Goal: Contribute content: Contribute content

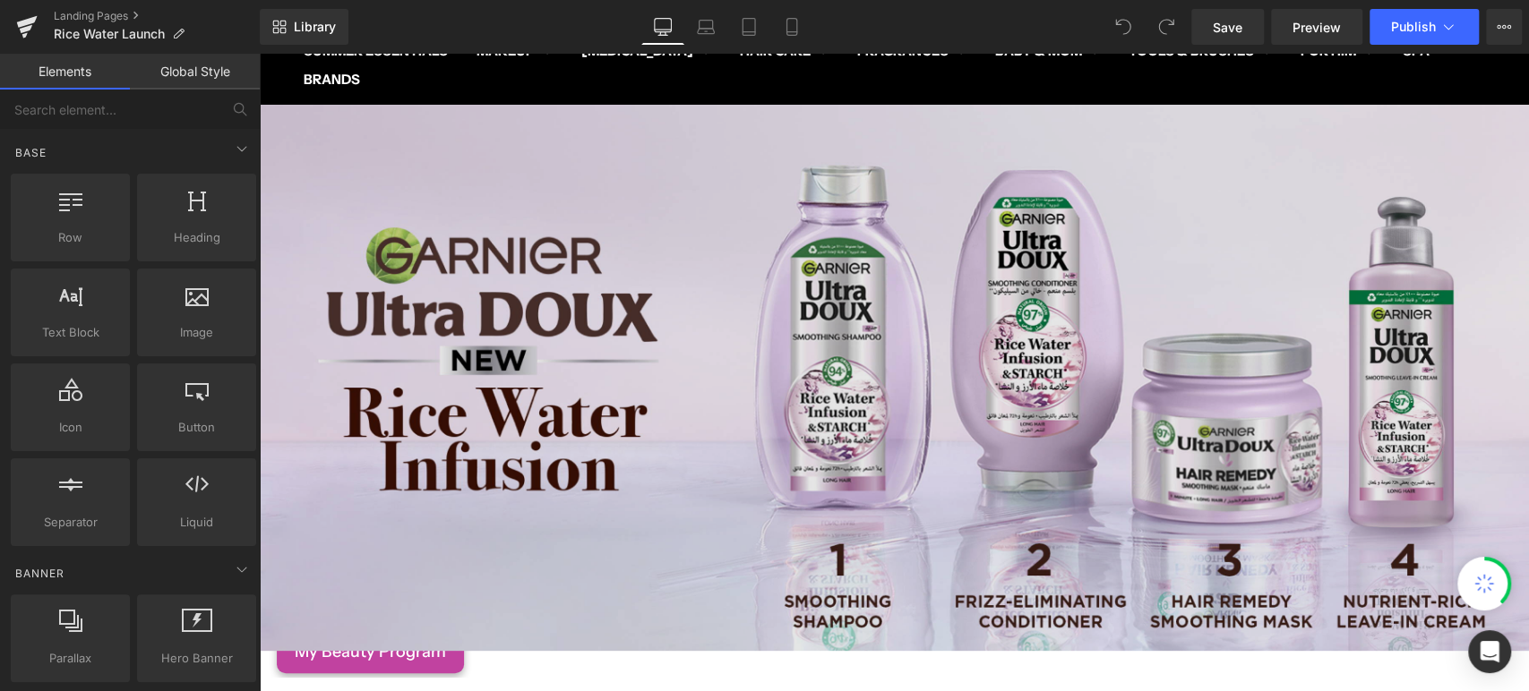
scroll to position [199, 0]
click at [839, 382] on img at bounding box center [894, 378] width 1270 height 546
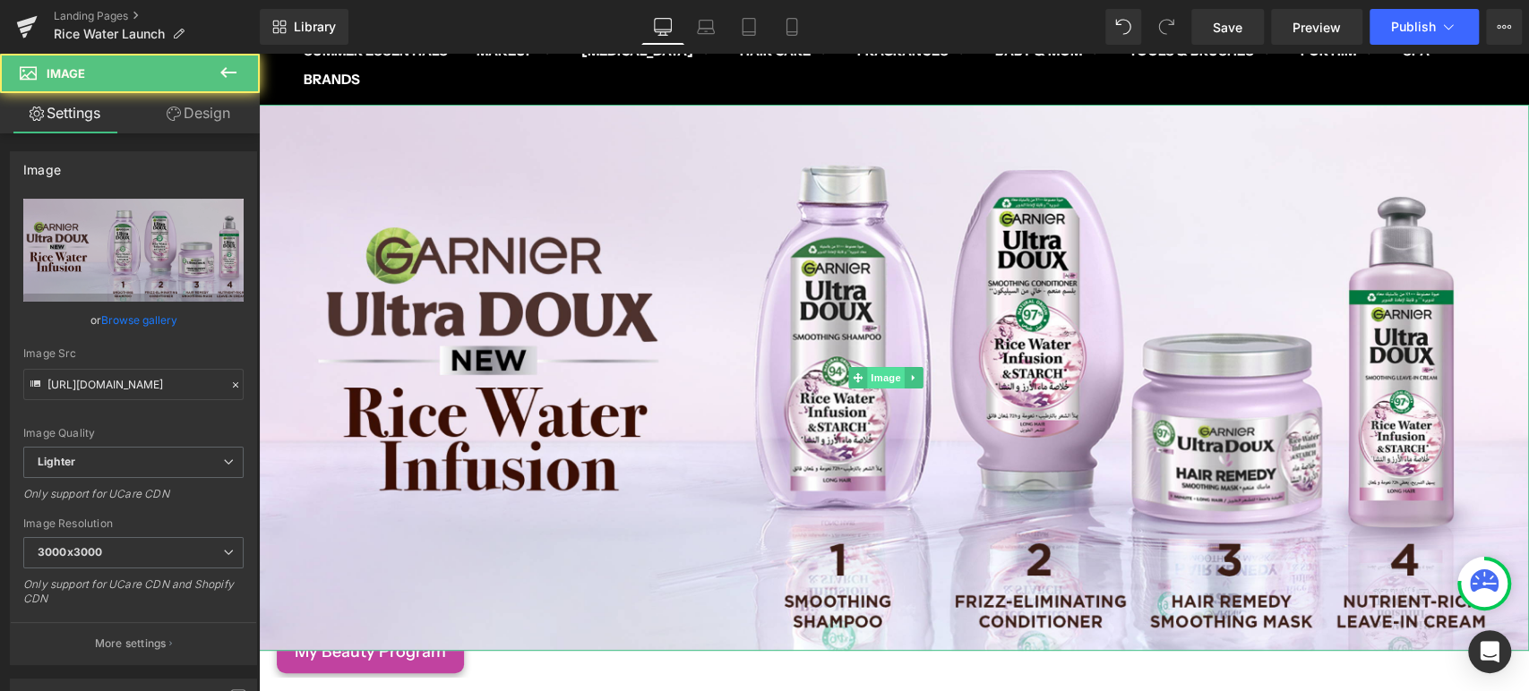
click at [868, 367] on span "Image" at bounding box center [887, 377] width 38 height 21
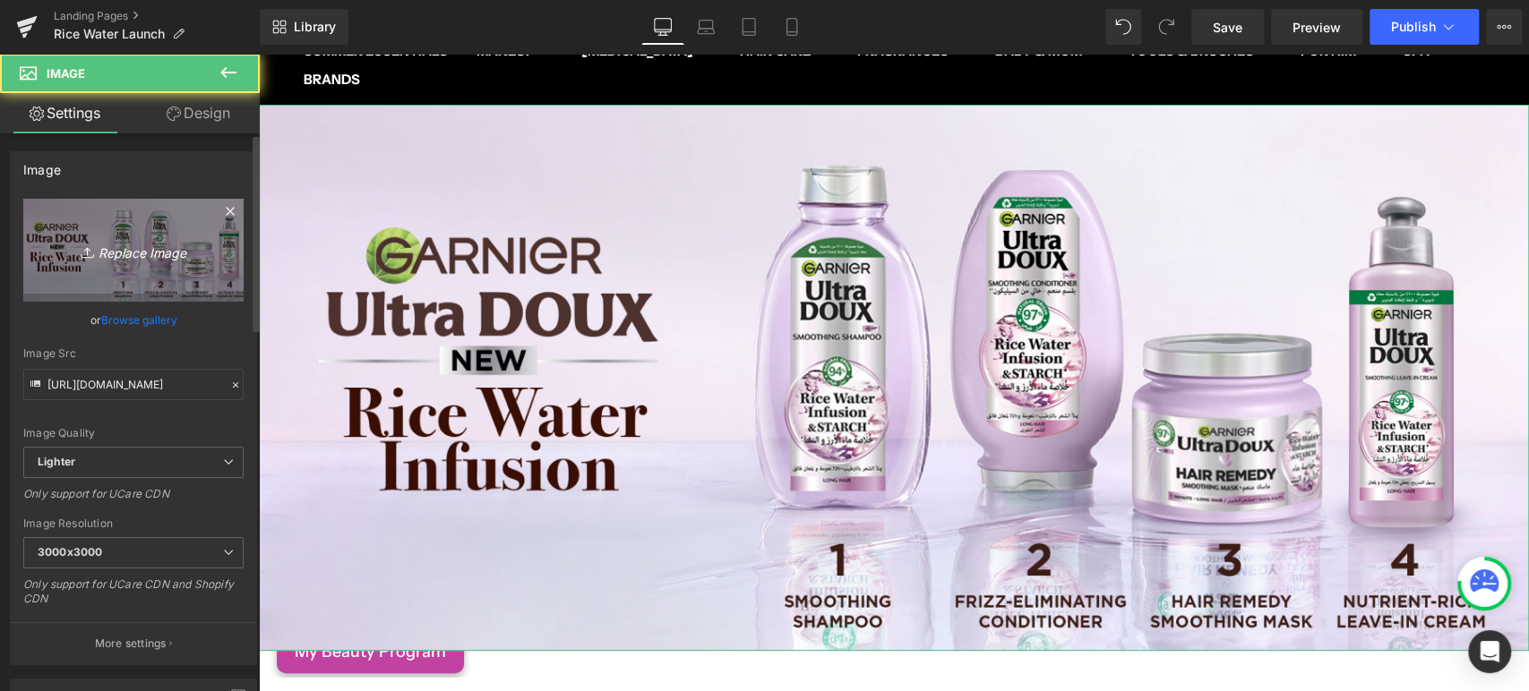
click at [106, 271] on link "Replace Image" at bounding box center [133, 250] width 220 height 103
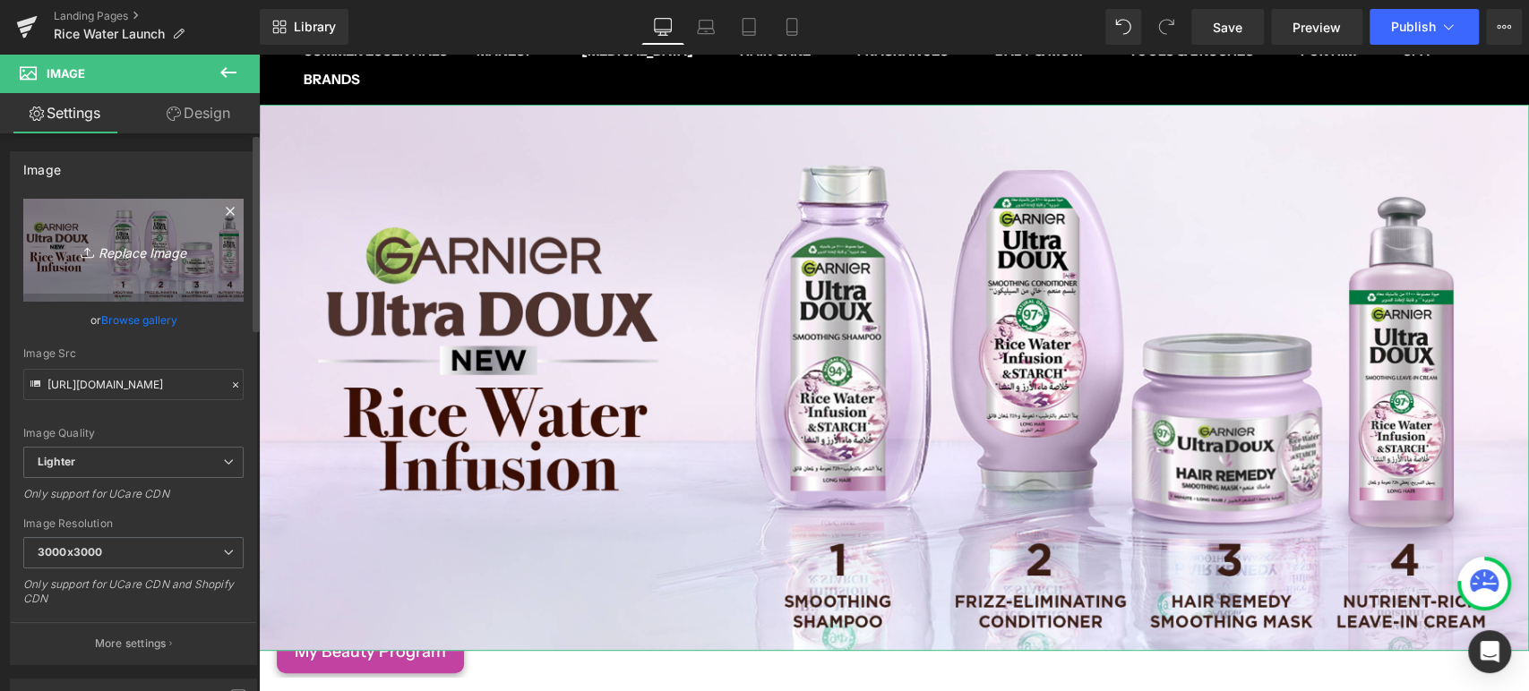
type input "C:\fakepath\1 (3).jpg"
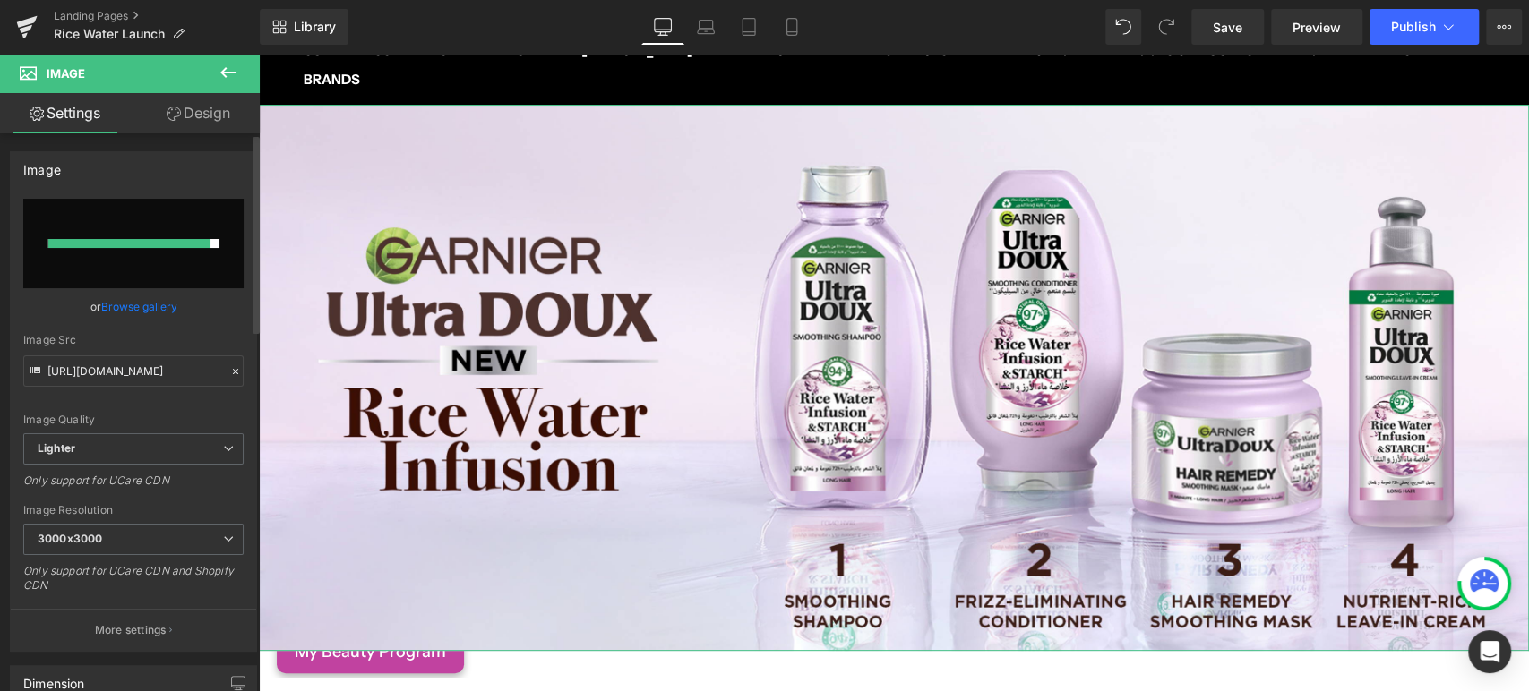
click at [229, 371] on icon at bounding box center [235, 371] width 13 height 13
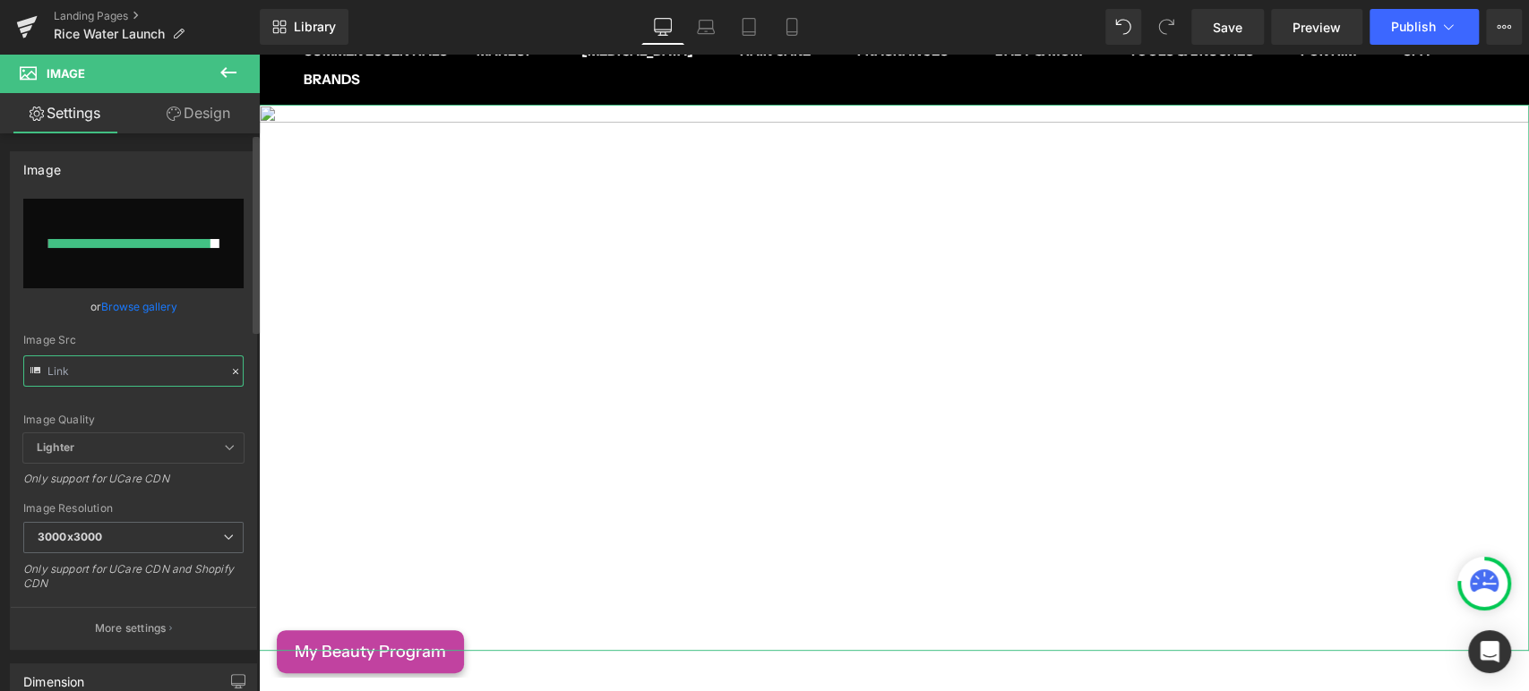
click at [157, 360] on input "text" at bounding box center [133, 371] width 220 height 31
paste input "[URL][DOMAIN_NAME]"
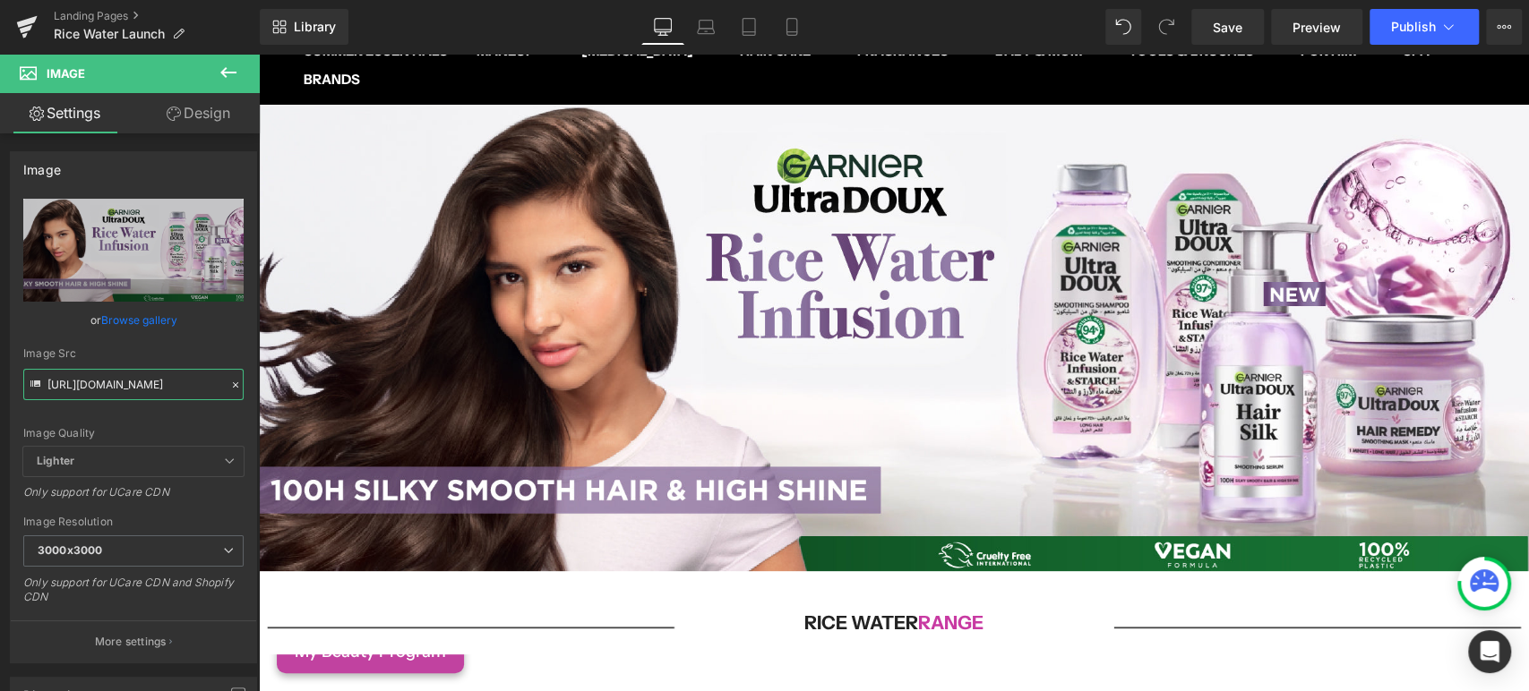
type input "[URL][DOMAIN_NAME]"
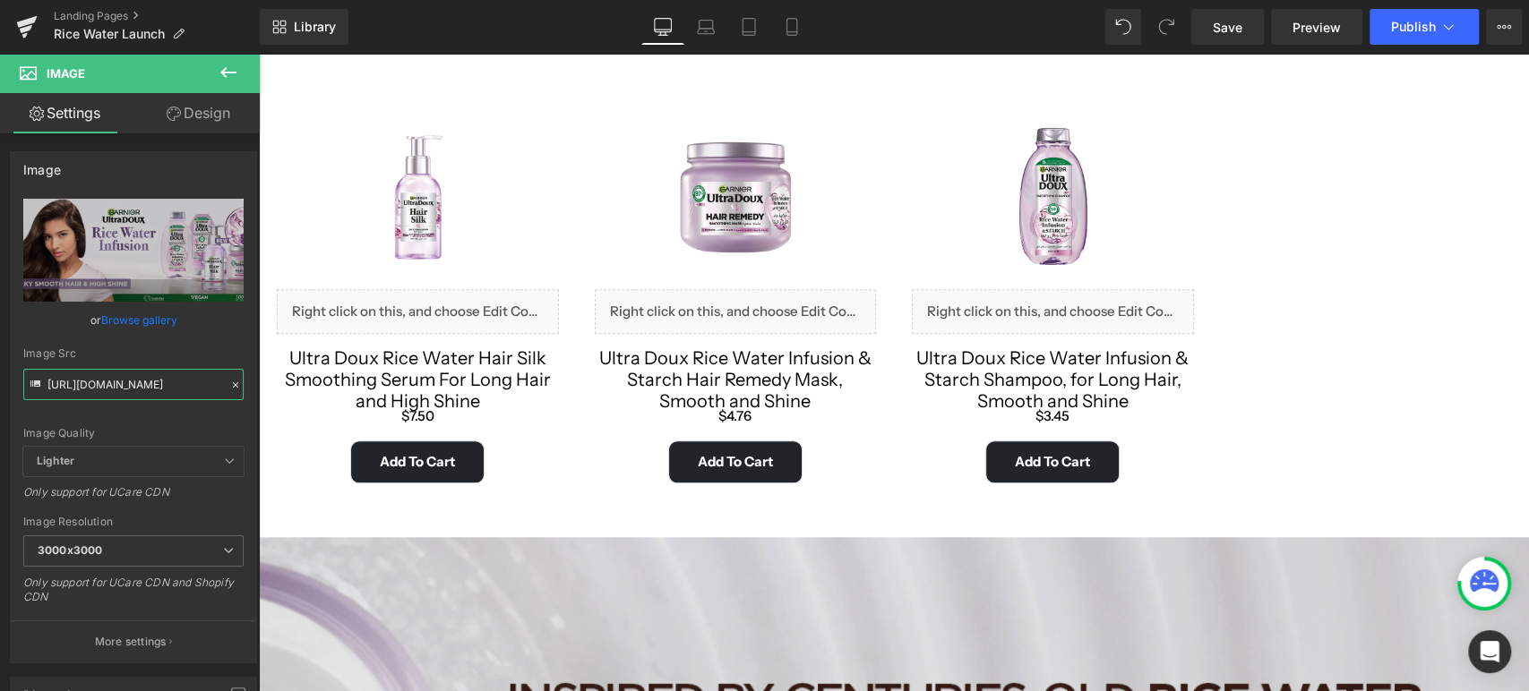
scroll to position [1194, 0]
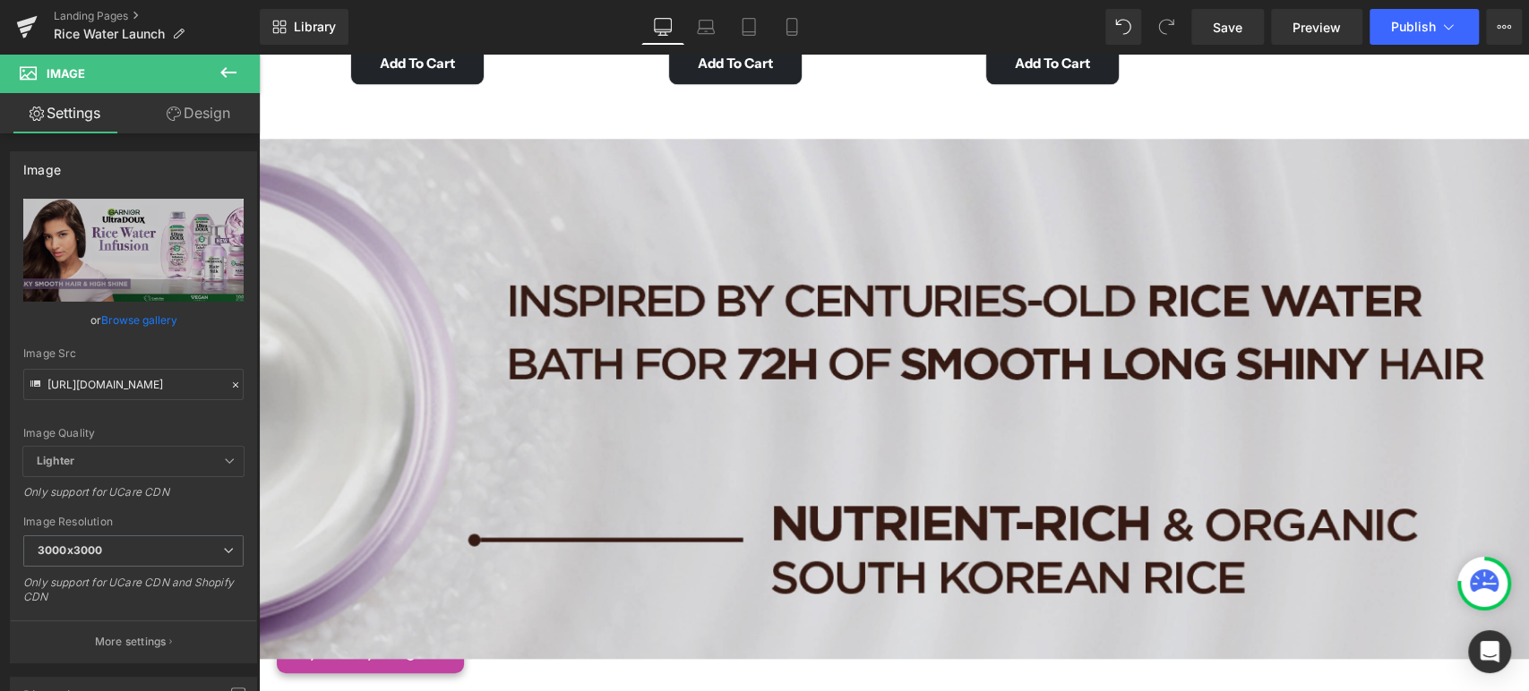
click at [781, 380] on img at bounding box center [894, 407] width 1270 height 537
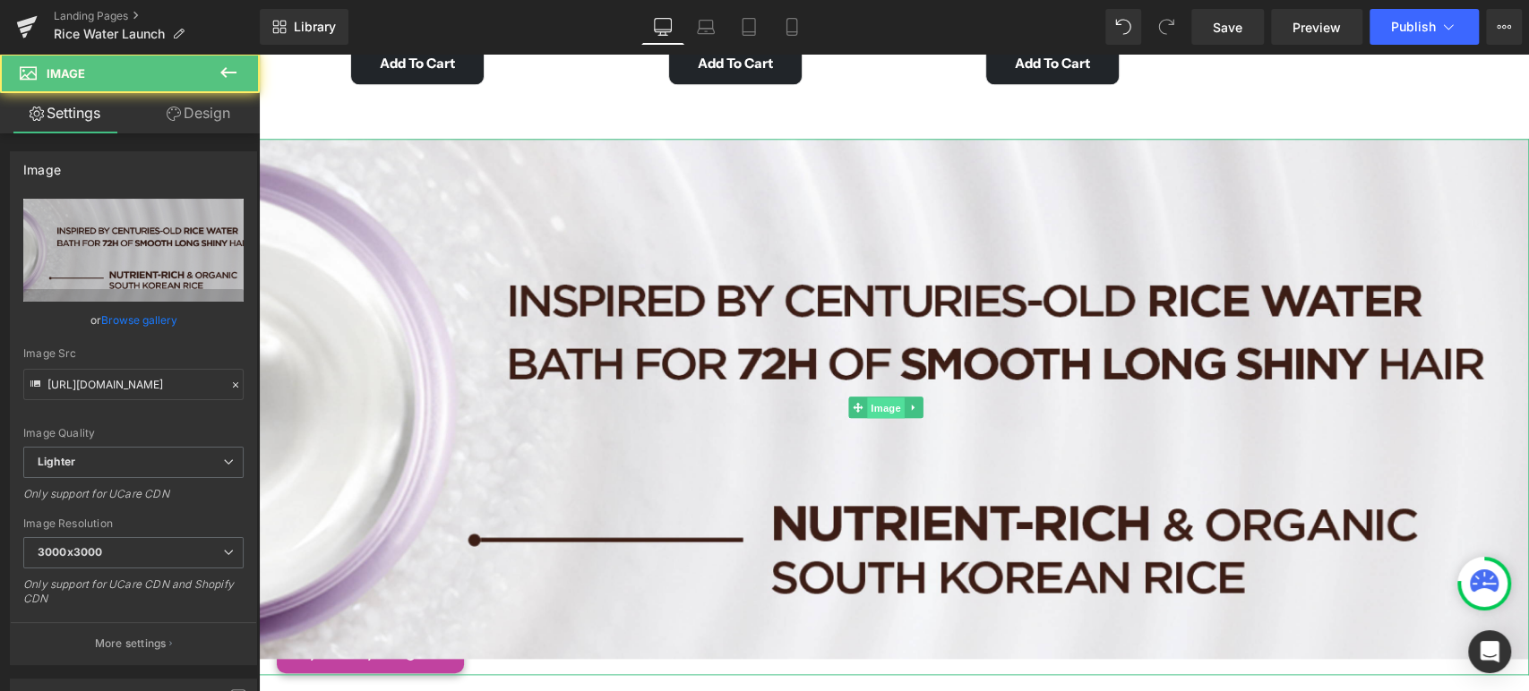
click at [874, 397] on span "Image" at bounding box center [887, 407] width 38 height 21
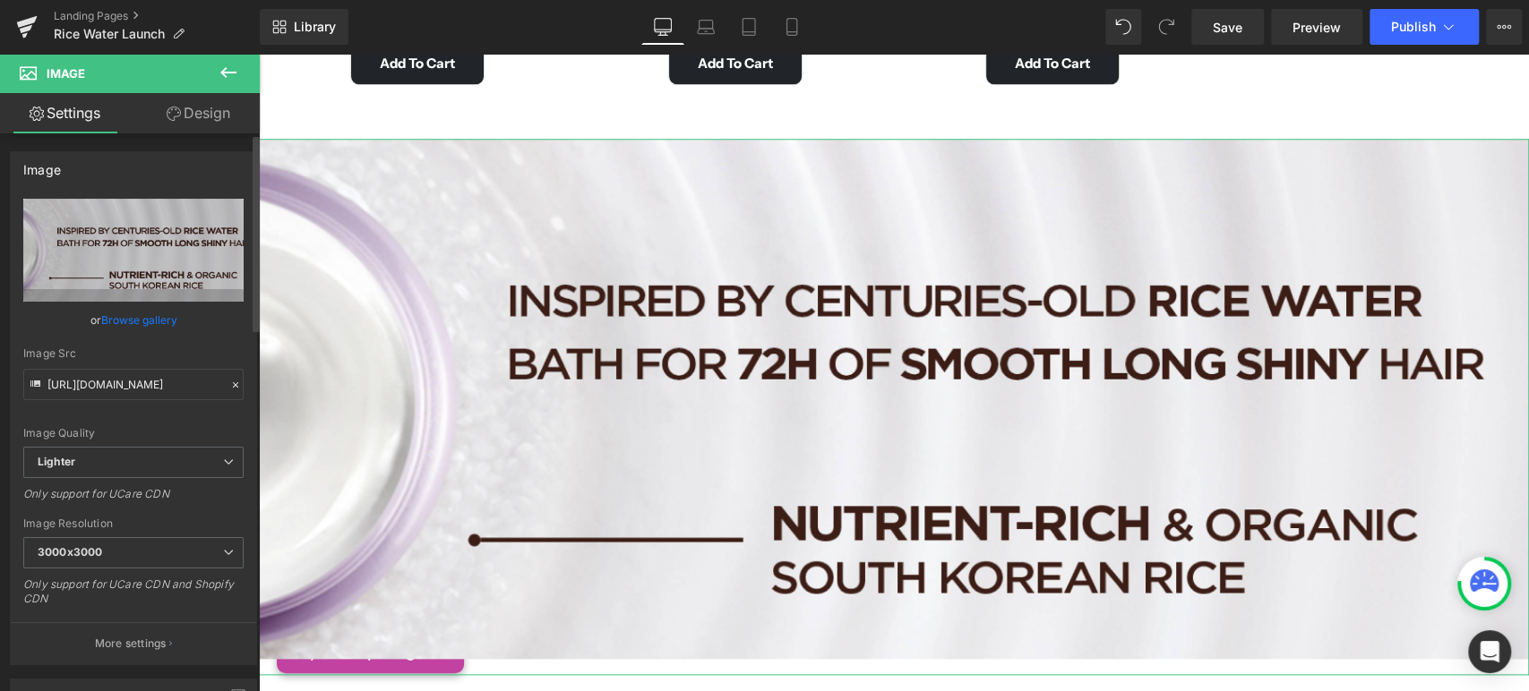
click at [233, 383] on icon at bounding box center [235, 384] width 5 height 5
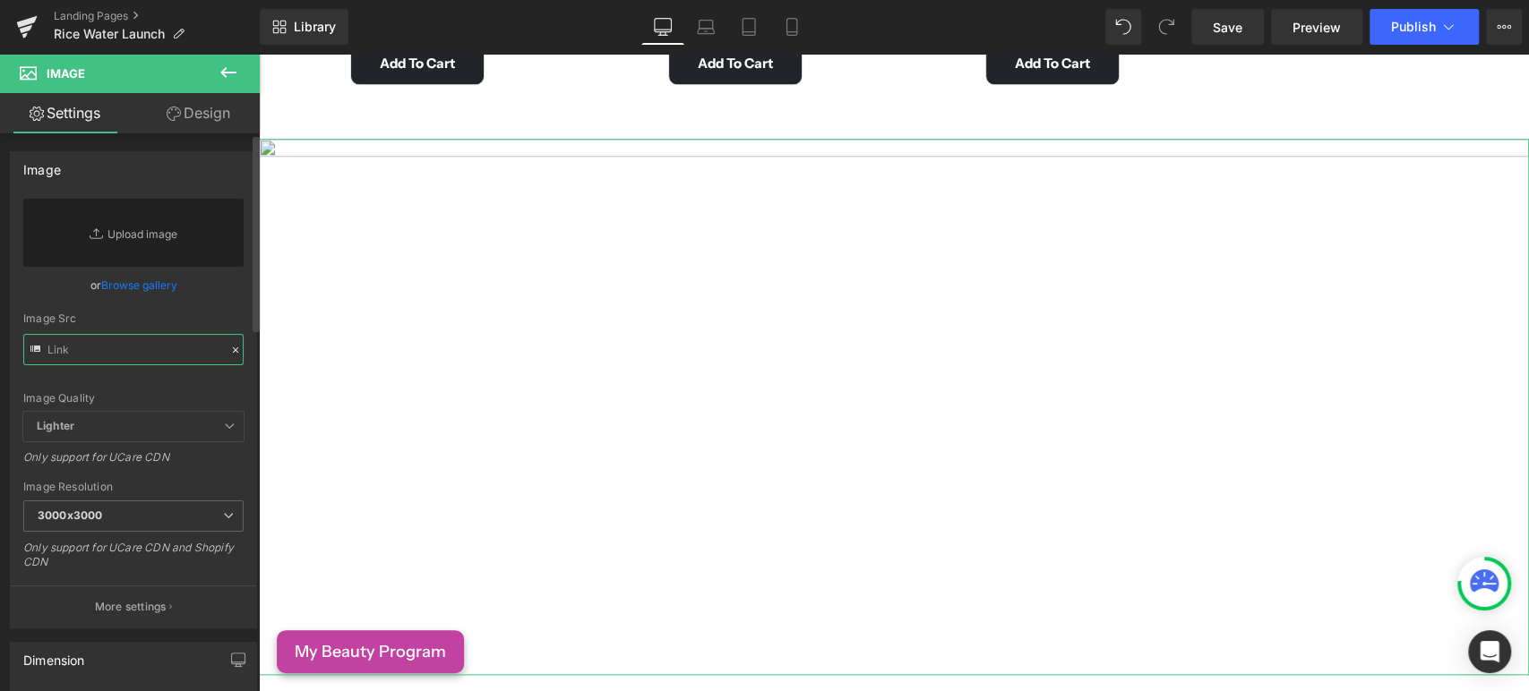
click at [134, 346] on input "text" at bounding box center [133, 349] width 220 height 31
paste input "[URL][DOMAIN_NAME]"
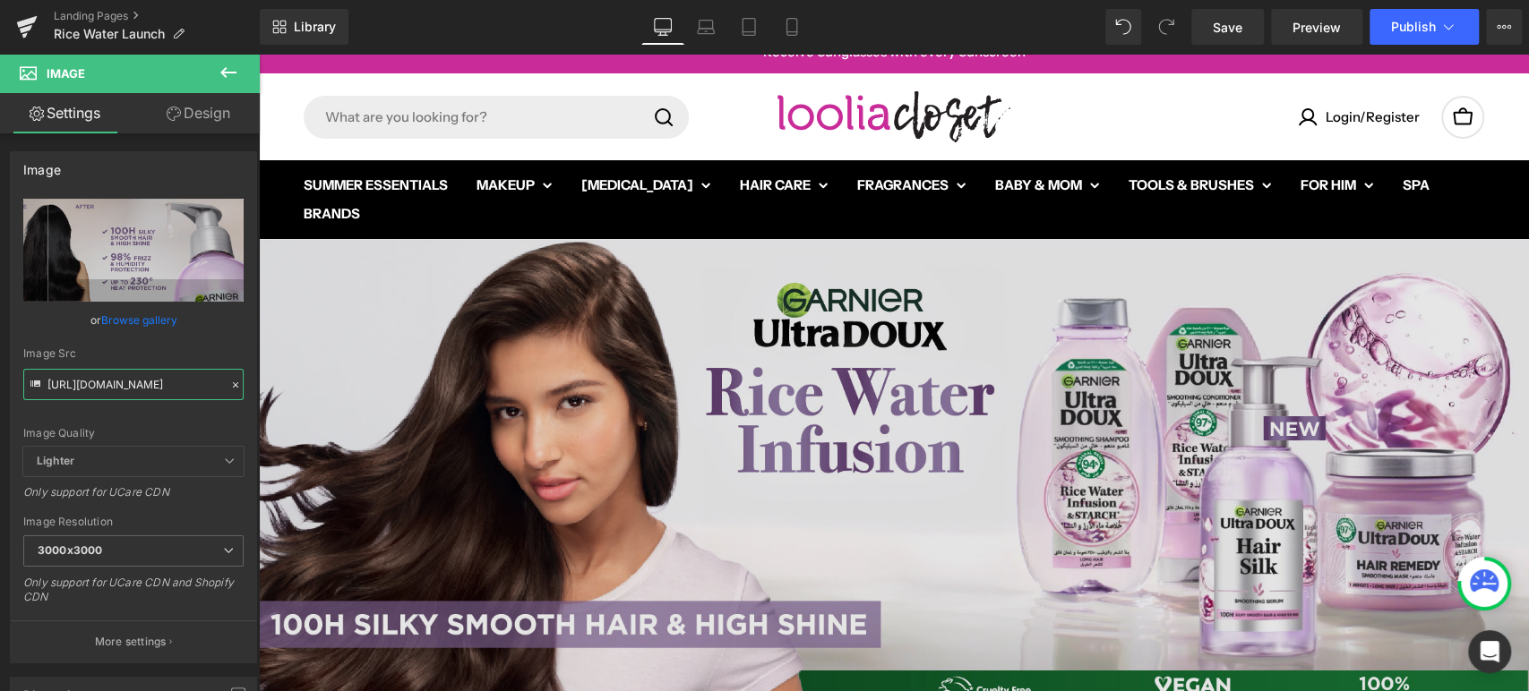
scroll to position [99, 0]
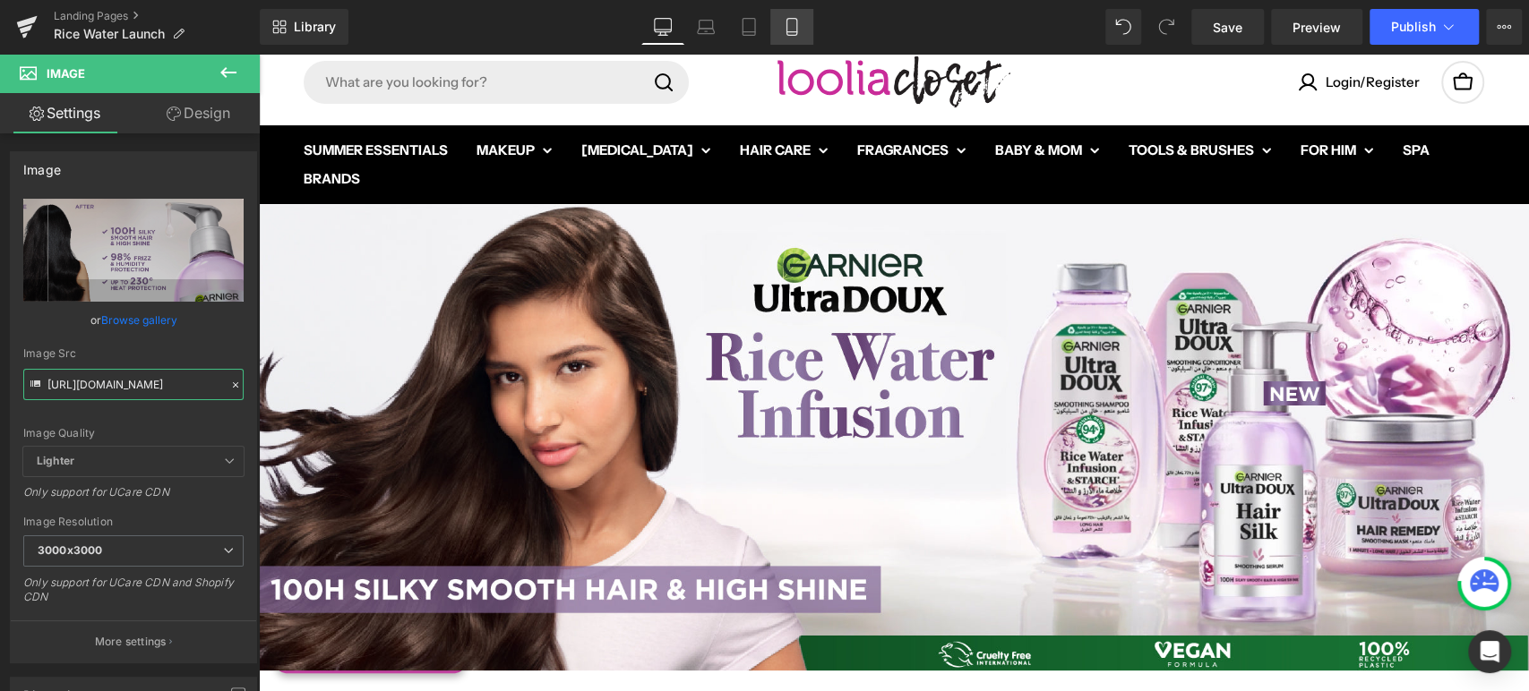
type input "[URL][DOMAIN_NAME]"
click at [784, 22] on icon at bounding box center [792, 27] width 18 height 18
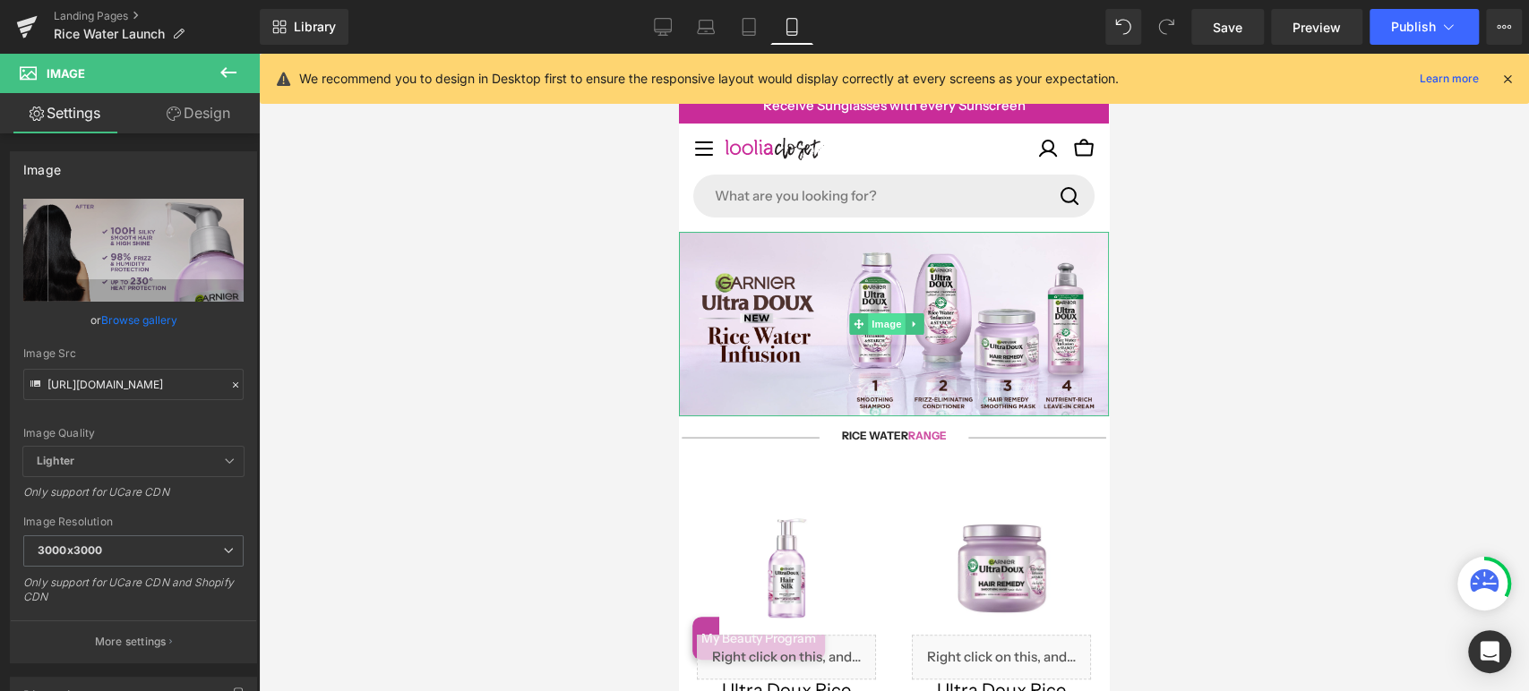
click at [889, 313] on span "Image" at bounding box center [887, 323] width 38 height 21
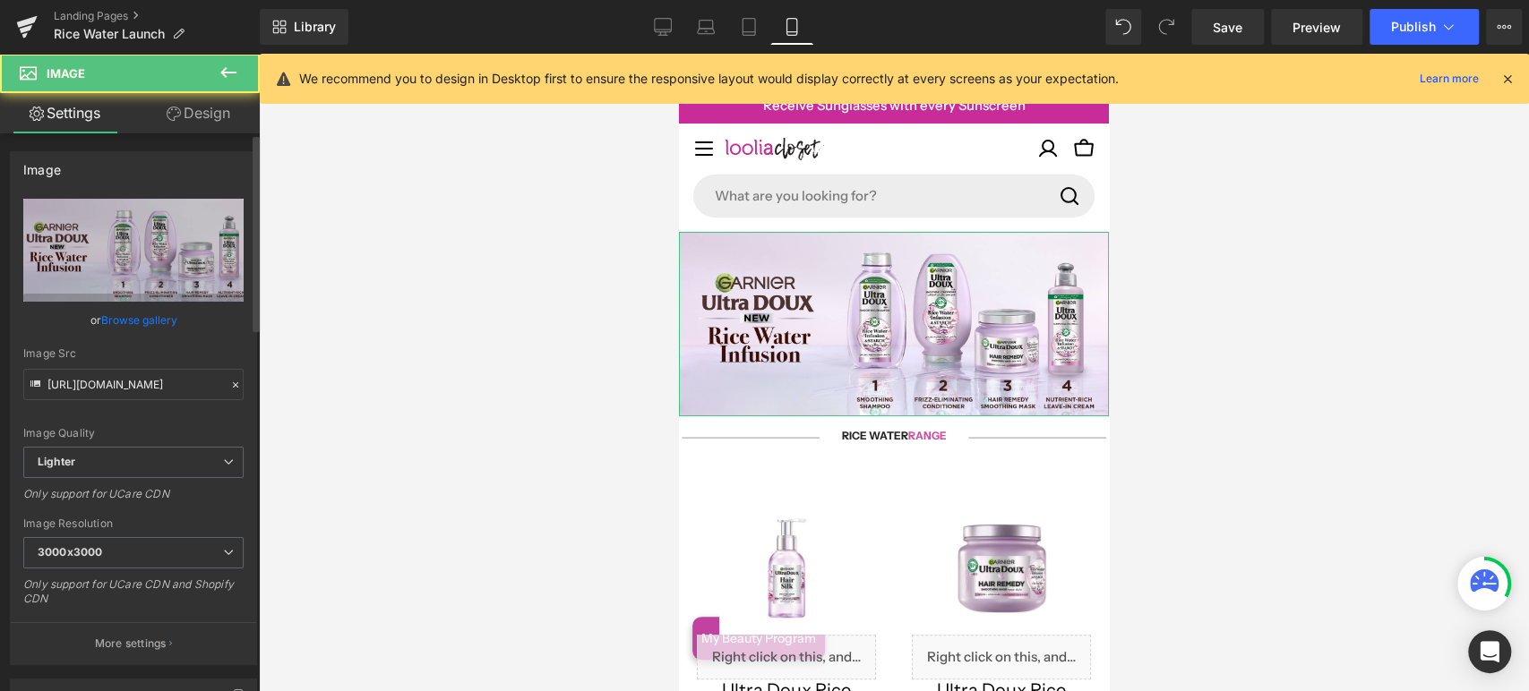
click at [229, 386] on icon at bounding box center [235, 385] width 13 height 13
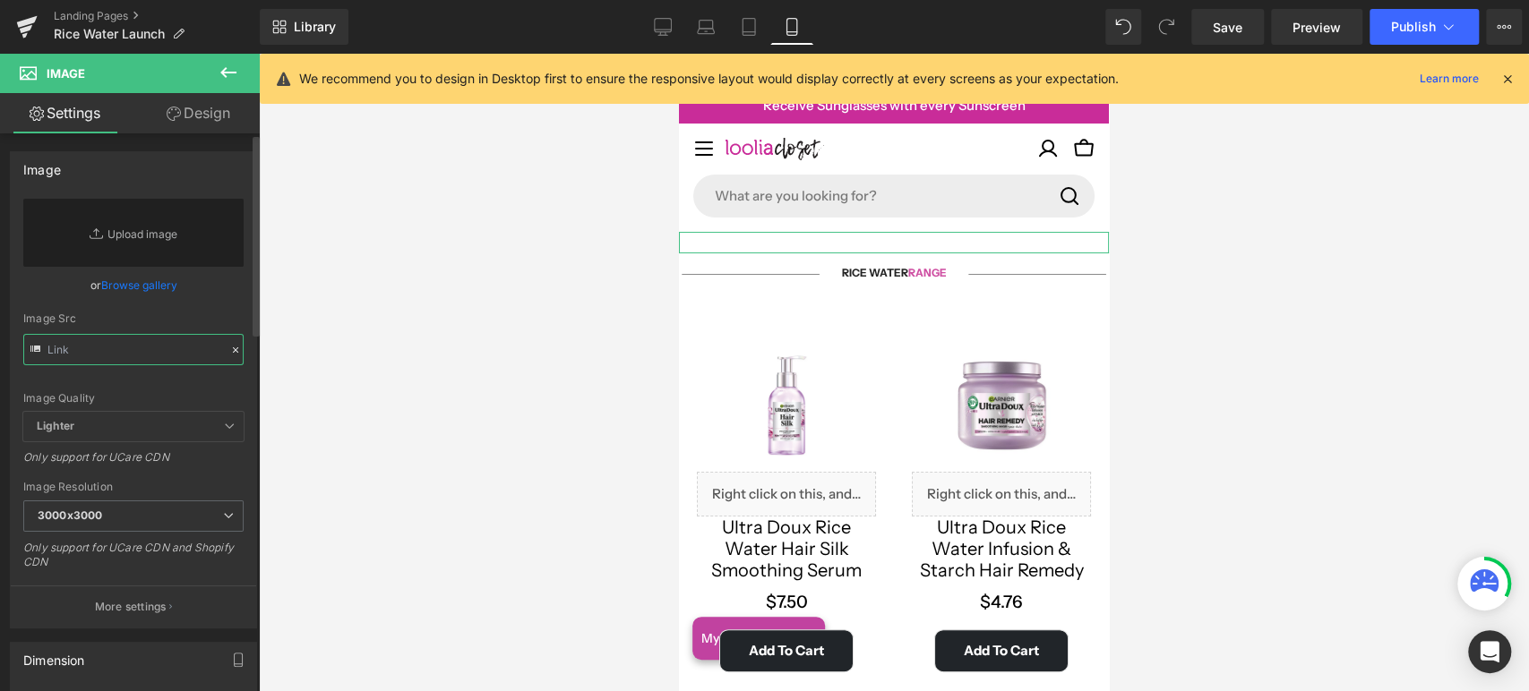
click at [158, 355] on input "text" at bounding box center [133, 349] width 220 height 31
paste input "[URL][DOMAIN_NAME]"
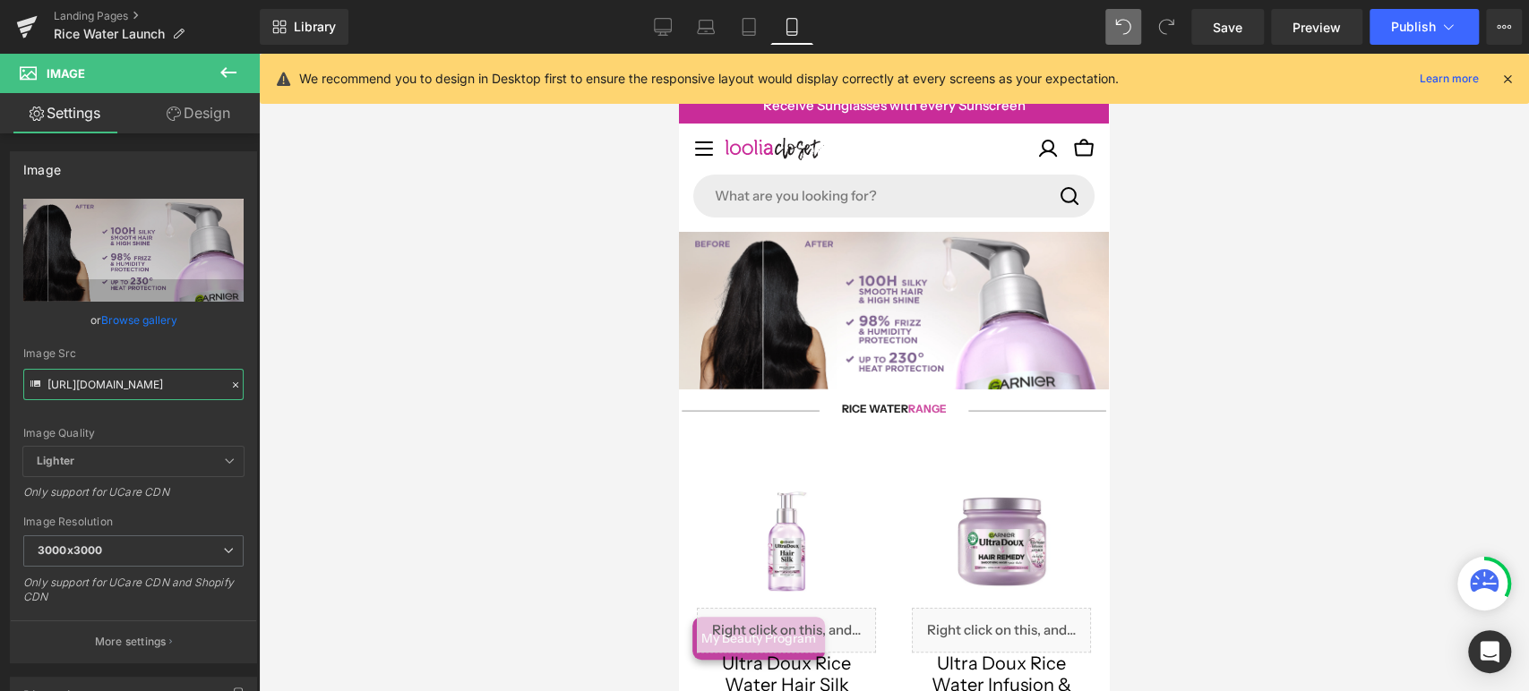
type input "[URL][DOMAIN_NAME]"
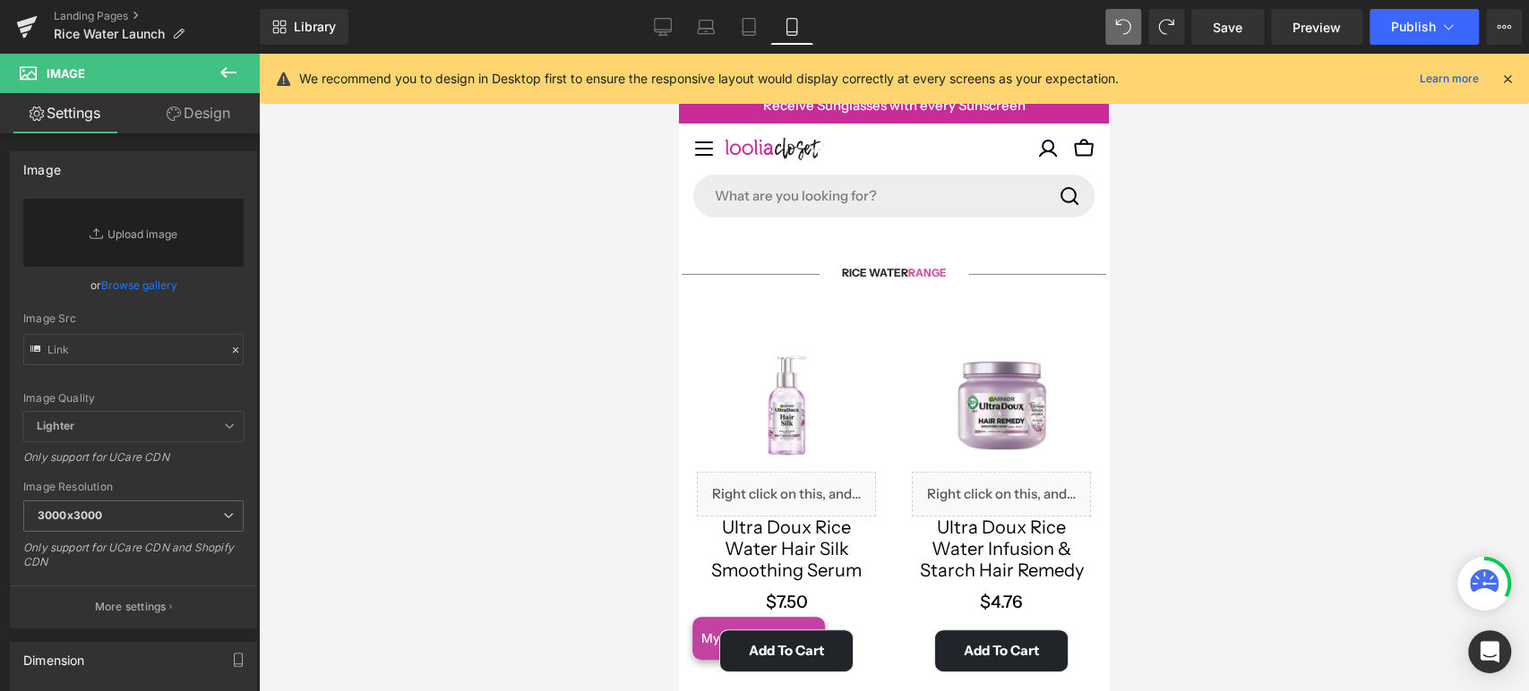
type input "[URL][DOMAIN_NAME]"
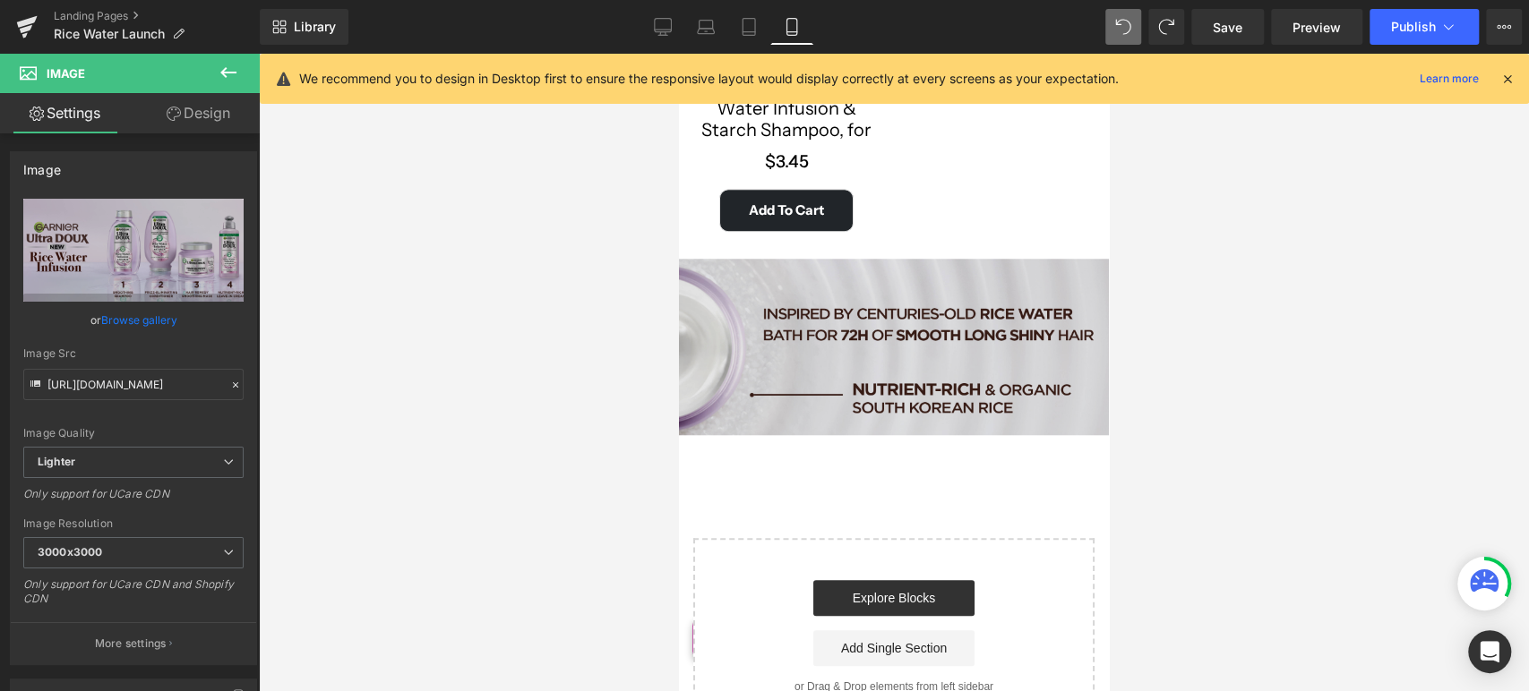
scroll to position [995, 0]
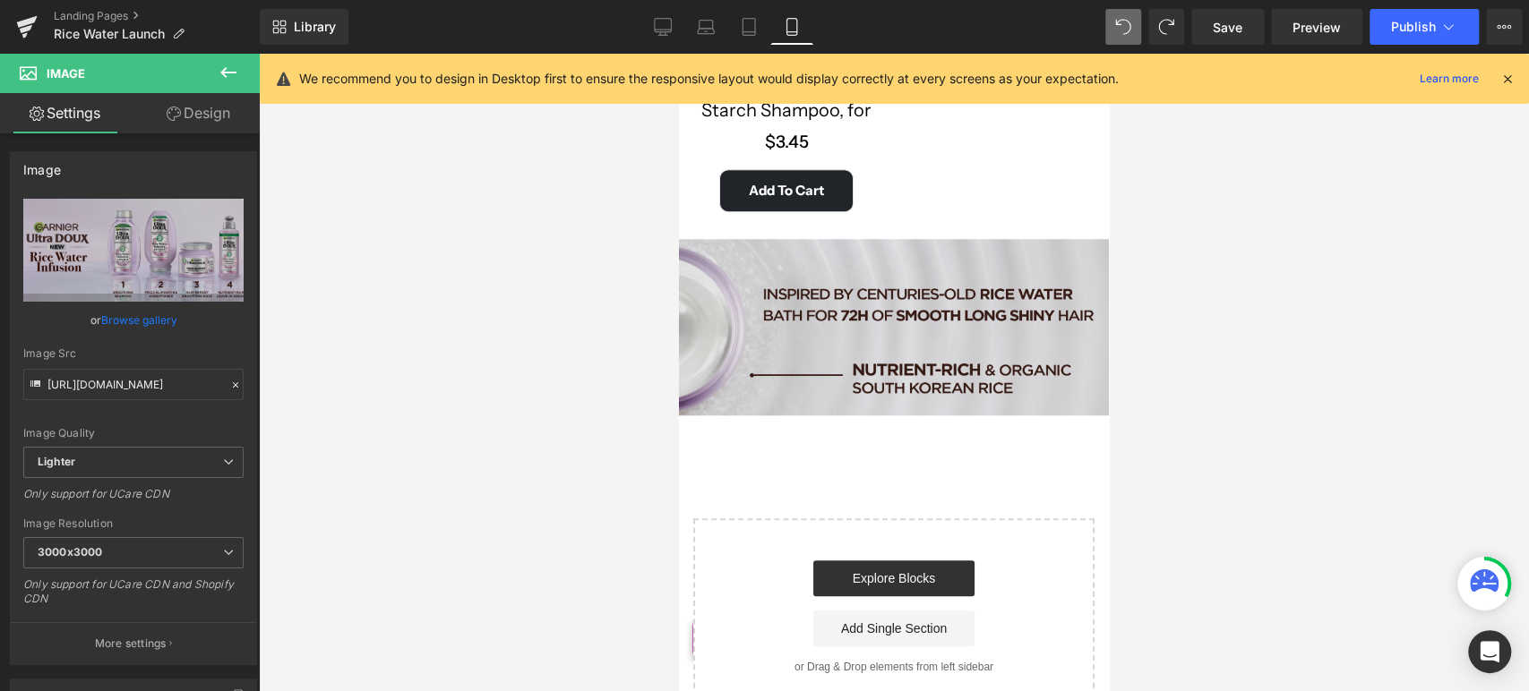
click at [884, 305] on div "Image" at bounding box center [894, 334] width 430 height 190
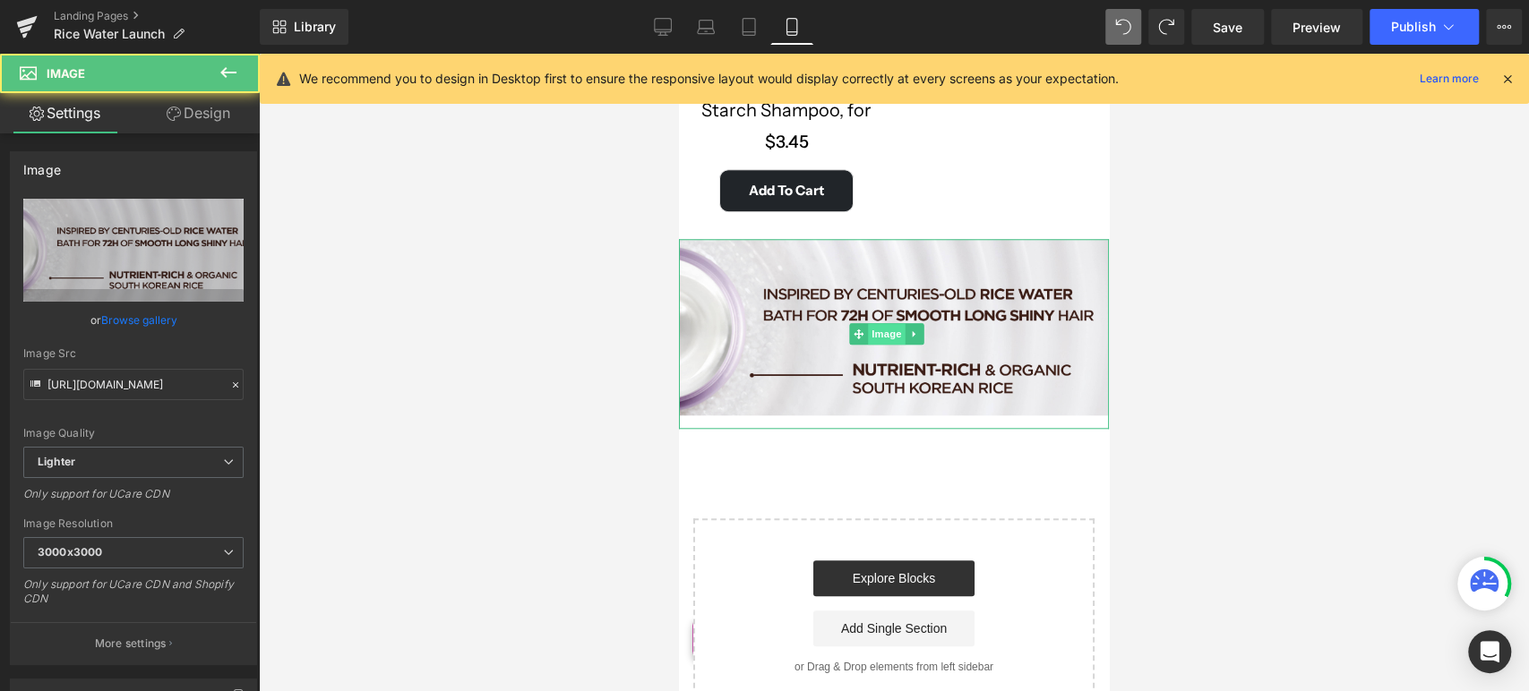
click at [897, 323] on span "Image" at bounding box center [887, 333] width 38 height 21
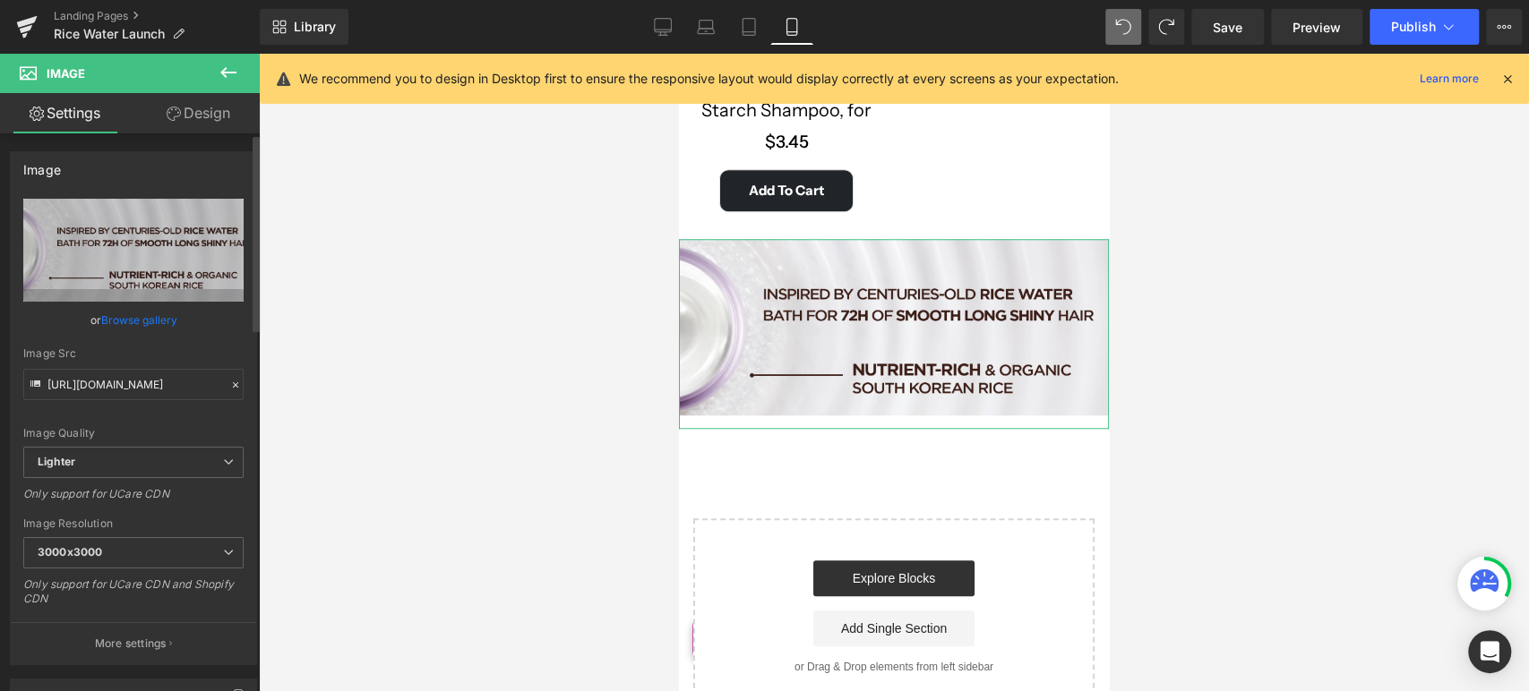
click at [229, 389] on icon at bounding box center [235, 385] width 13 height 13
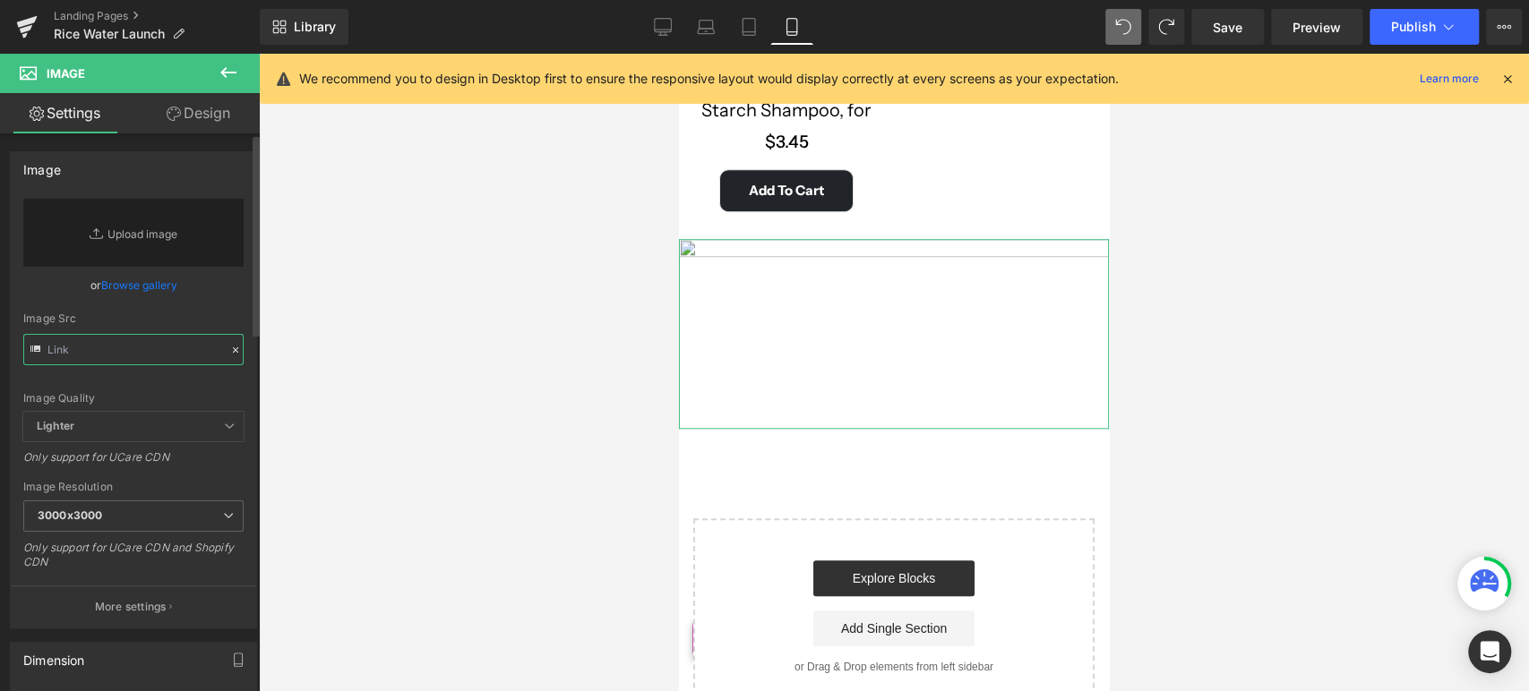
click at [169, 356] on input "text" at bounding box center [133, 349] width 220 height 31
paste input "[URL][DOMAIN_NAME]"
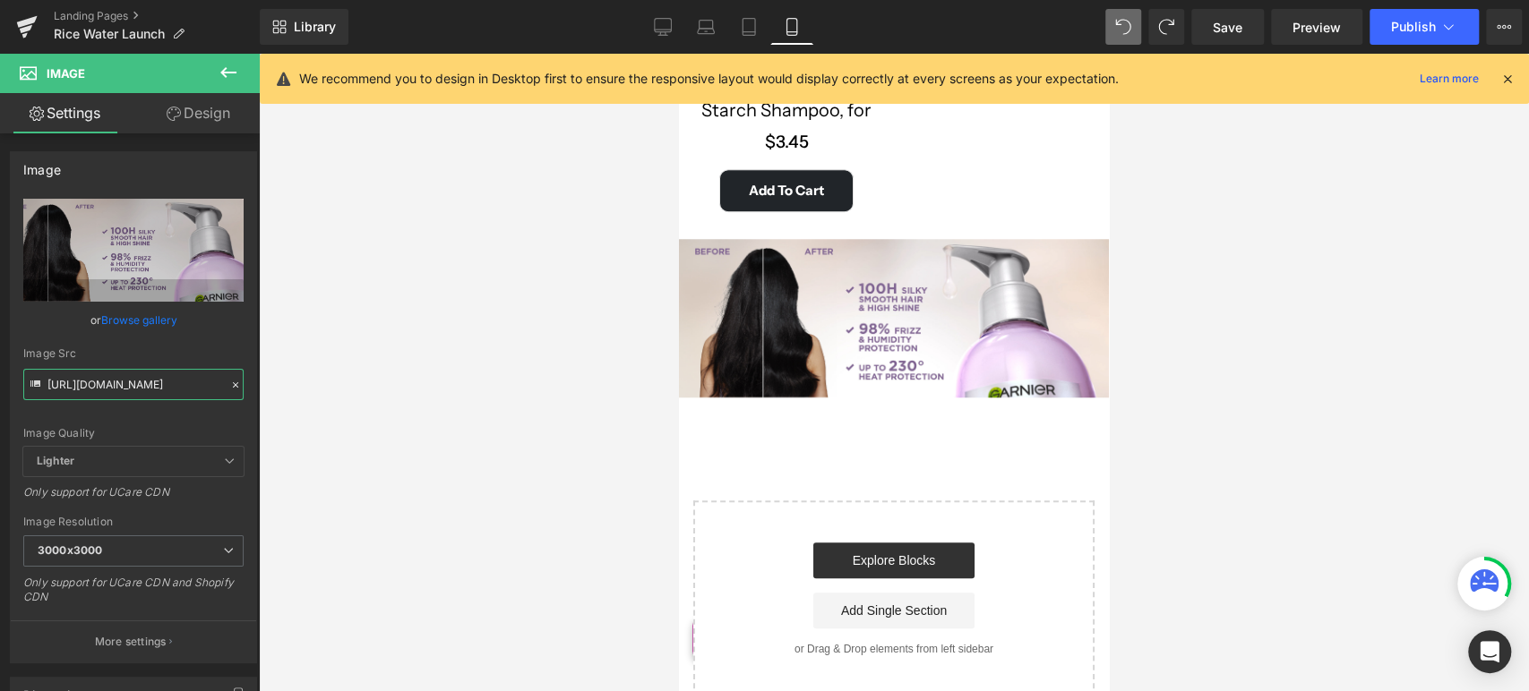
type input "[URL][DOMAIN_NAME]"
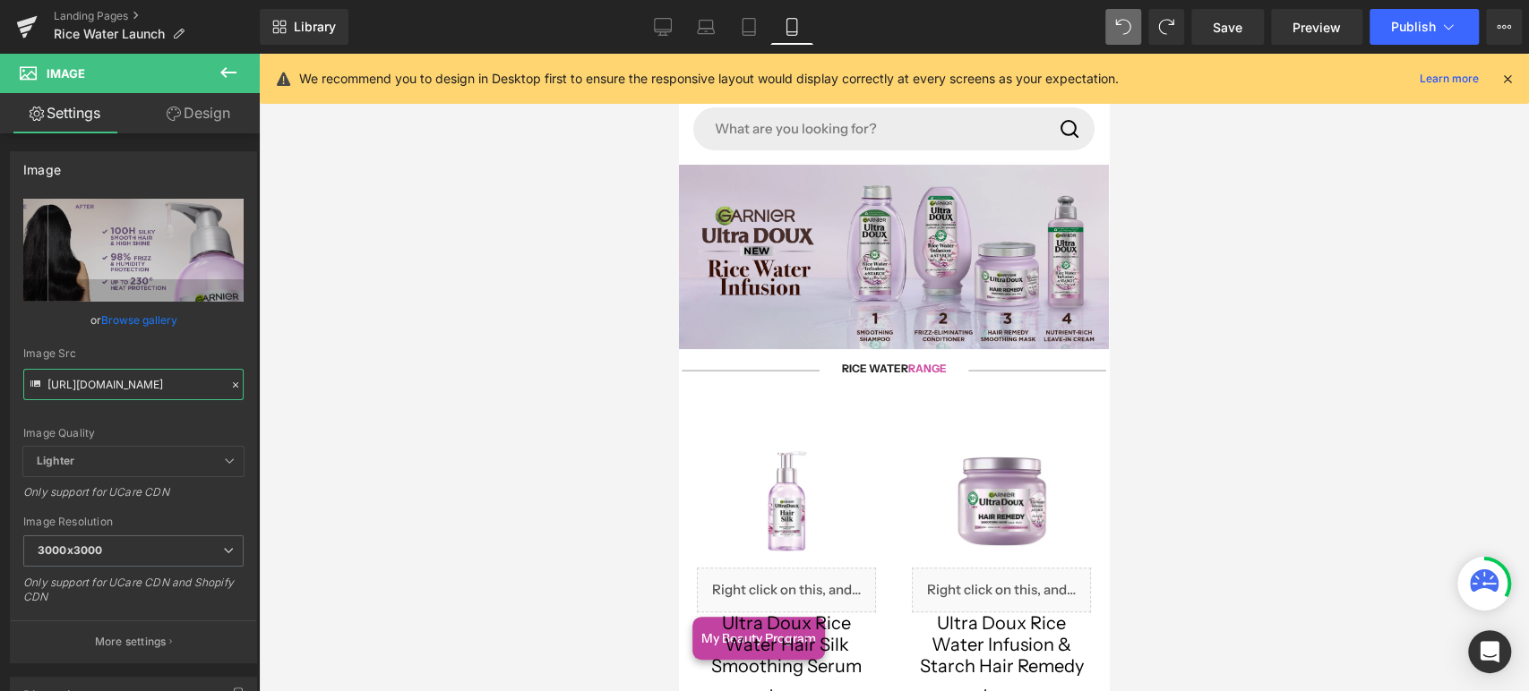
scroll to position [0, 0]
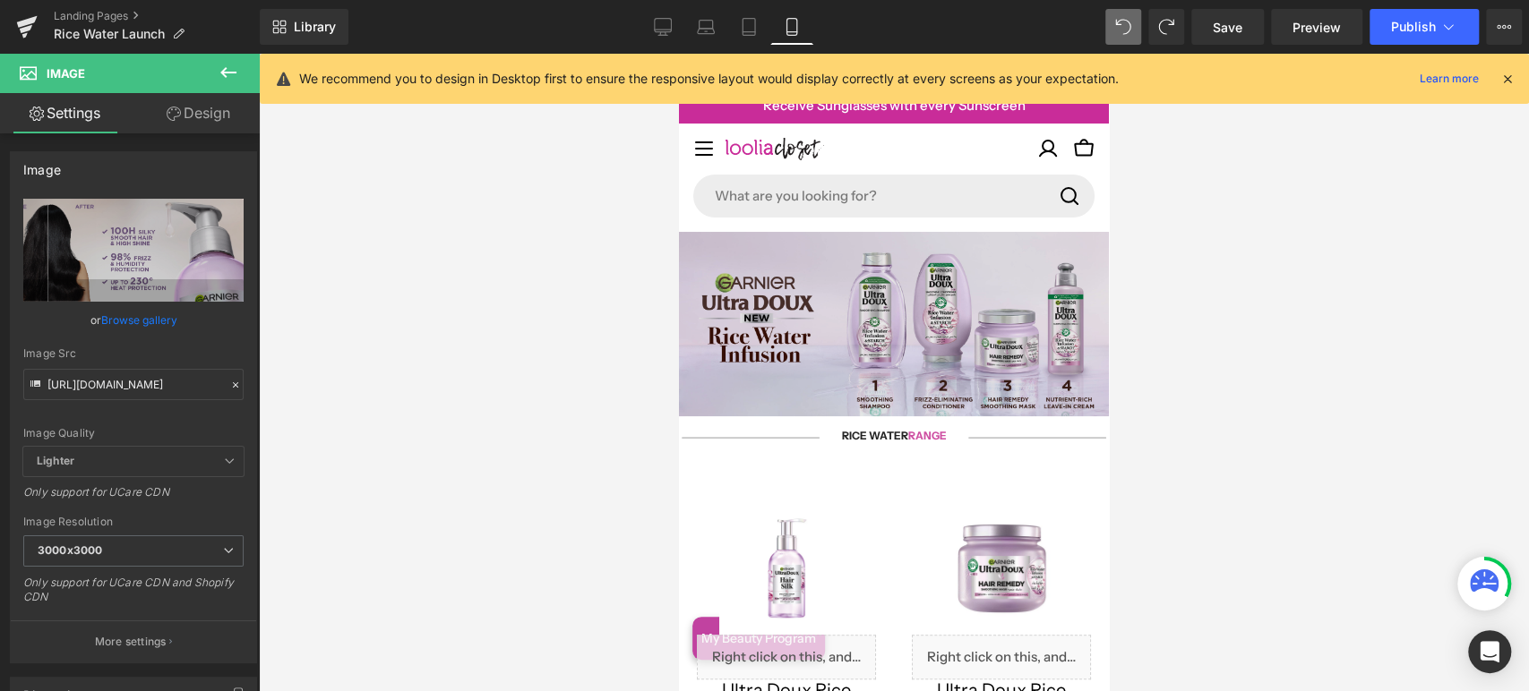
click at [900, 286] on img at bounding box center [894, 324] width 430 height 185
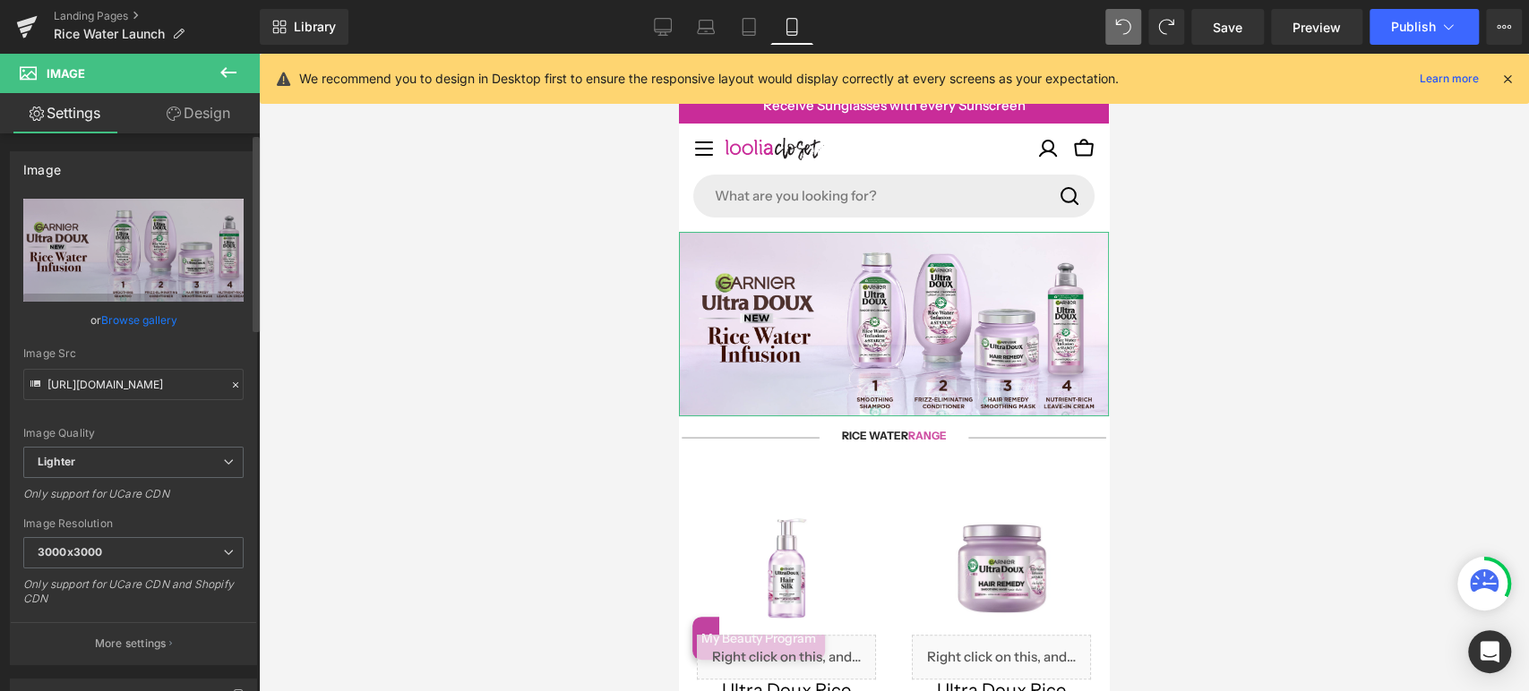
click at [233, 385] on icon at bounding box center [235, 385] width 13 height 13
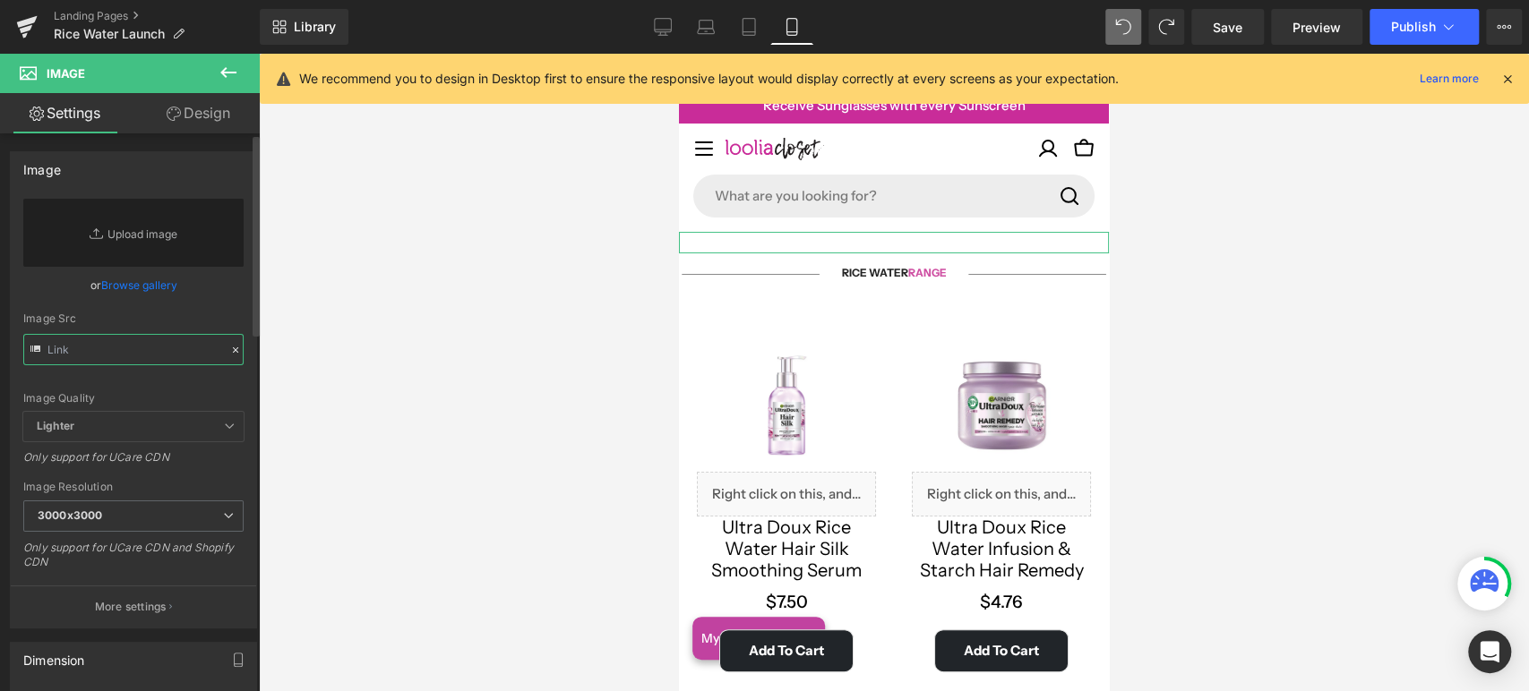
click at [117, 345] on input "text" at bounding box center [133, 349] width 220 height 31
paste input "[URL][DOMAIN_NAME]"
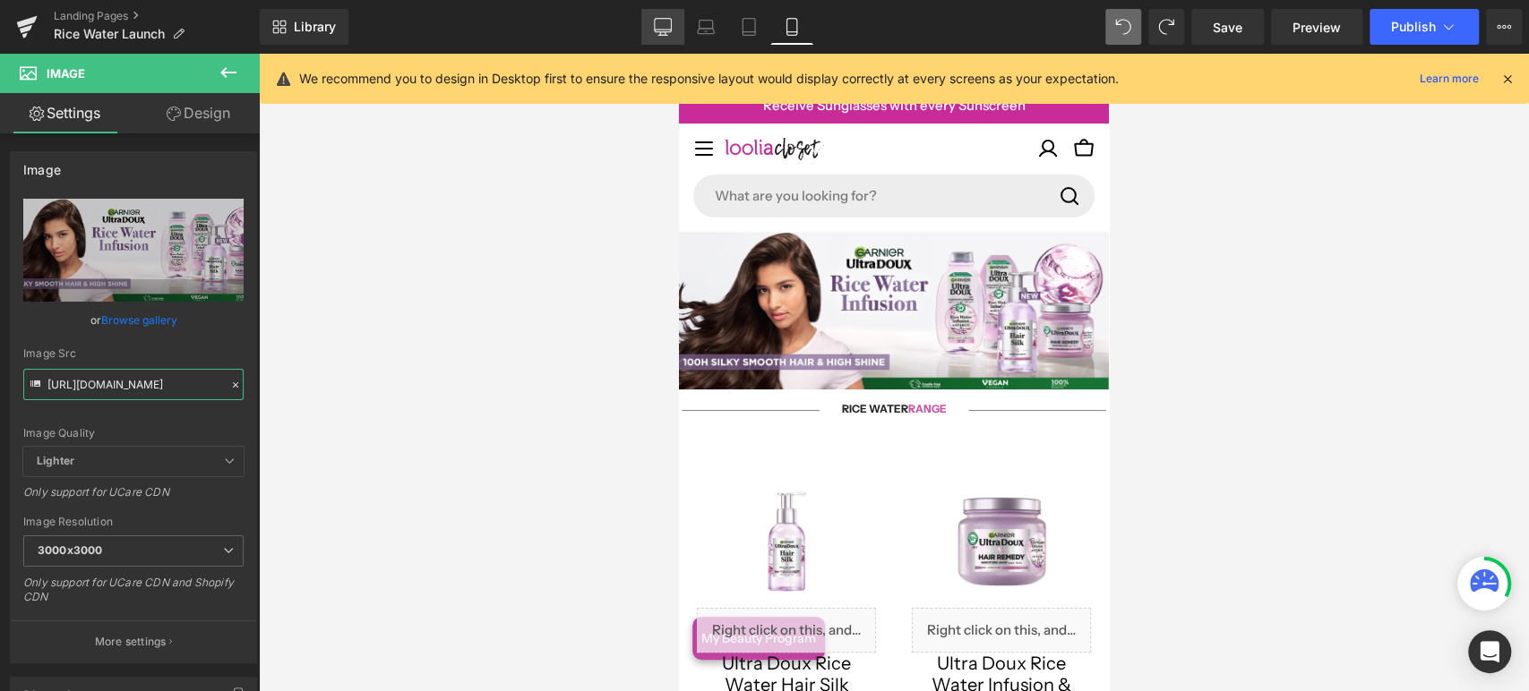
type input "[URL][DOMAIN_NAME]"
click at [654, 18] on icon at bounding box center [663, 27] width 18 height 18
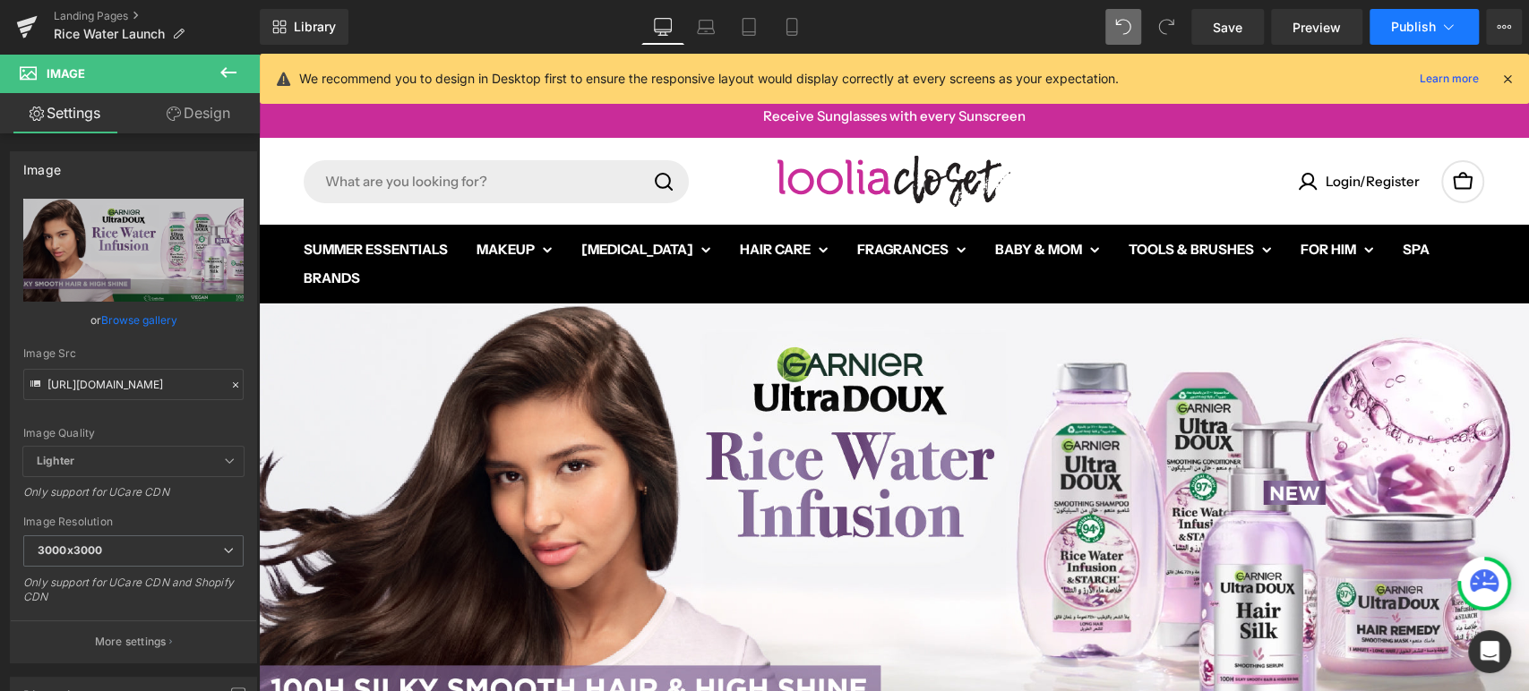
click at [1408, 33] on button "Publish" at bounding box center [1424, 27] width 109 height 36
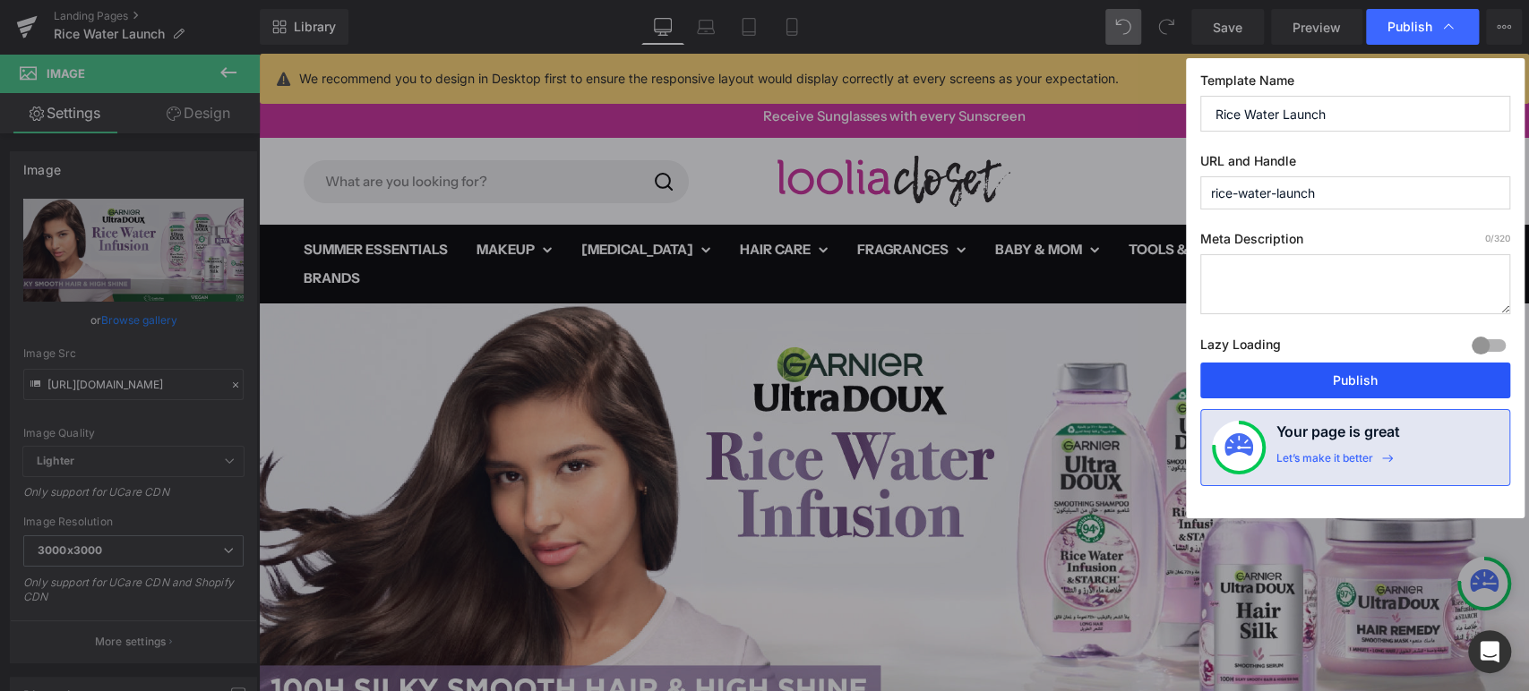
click at [1283, 382] on button "Publish" at bounding box center [1355, 381] width 310 height 36
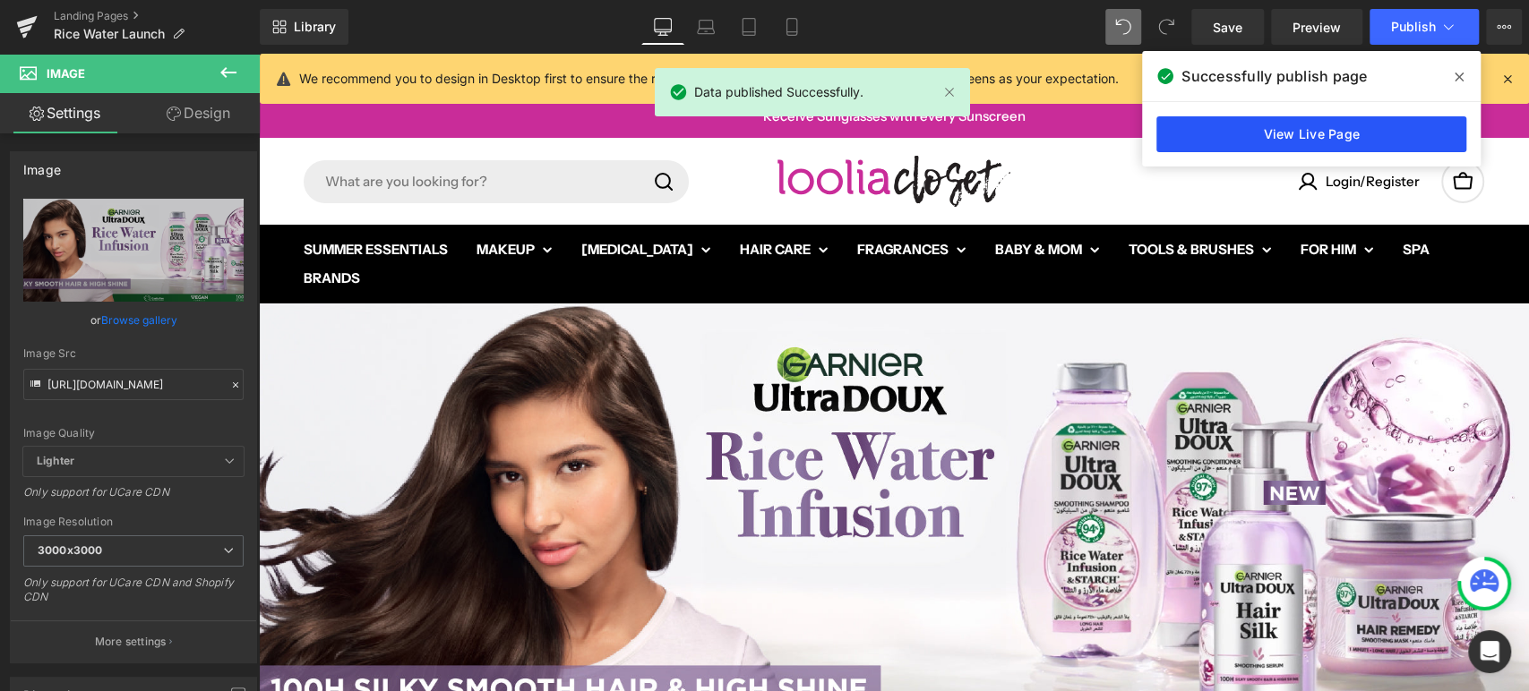
click at [1338, 143] on link "View Live Page" at bounding box center [1311, 134] width 310 height 36
